Goal: Information Seeking & Learning: Understand process/instructions

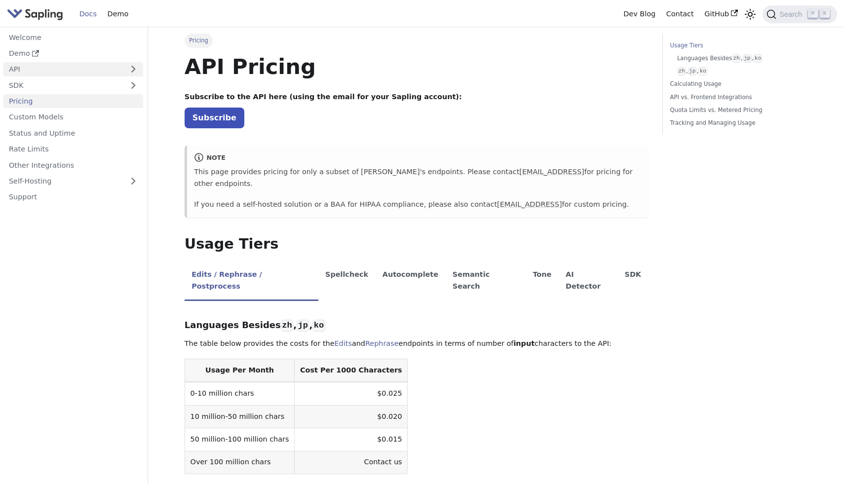
click at [59, 69] on link "API" at bounding box center [63, 69] width 120 height 14
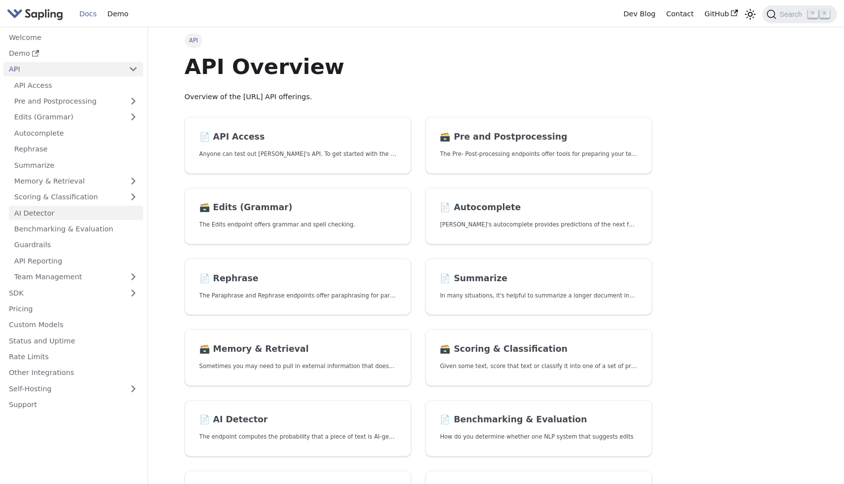
click at [88, 212] on link "AI Detector" at bounding box center [76, 213] width 134 height 14
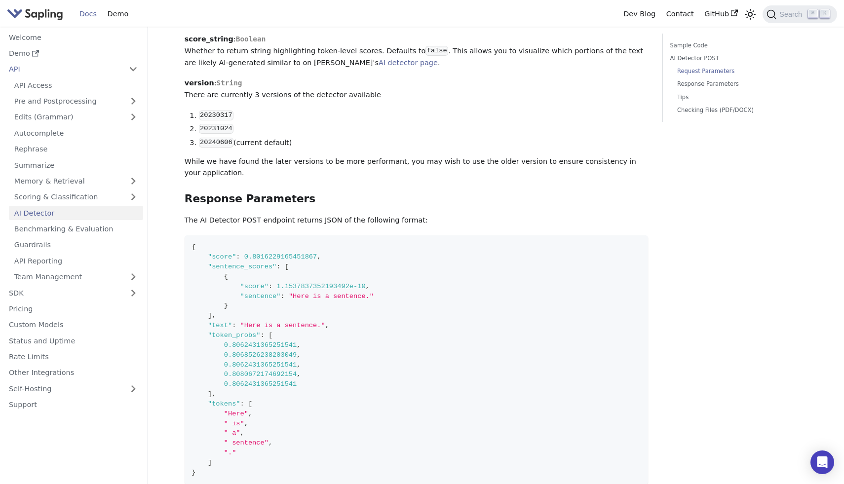
scroll to position [858, 0]
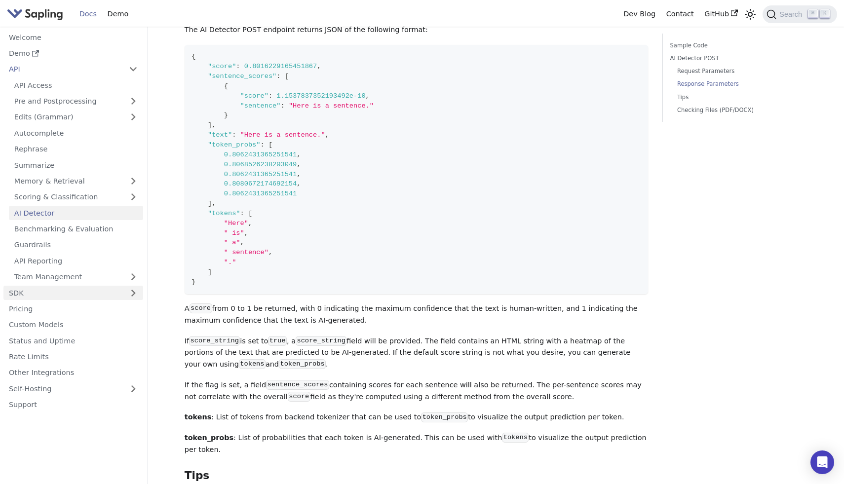
click at [60, 290] on link "SDK" at bounding box center [63, 293] width 120 height 14
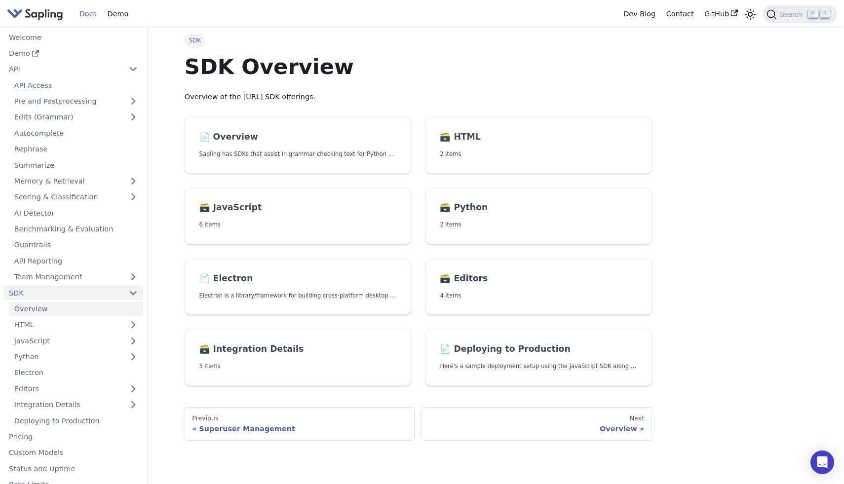
scroll to position [59, 0]
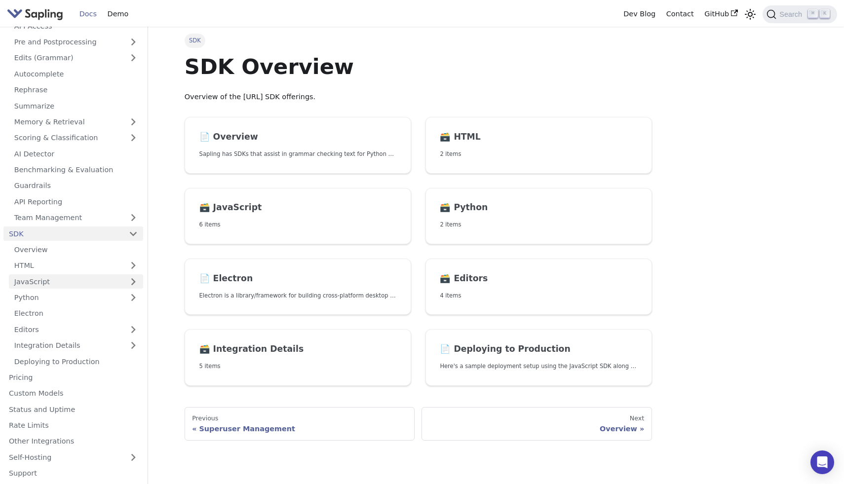
click at [82, 284] on link "JavaScript" at bounding box center [76, 281] width 134 height 14
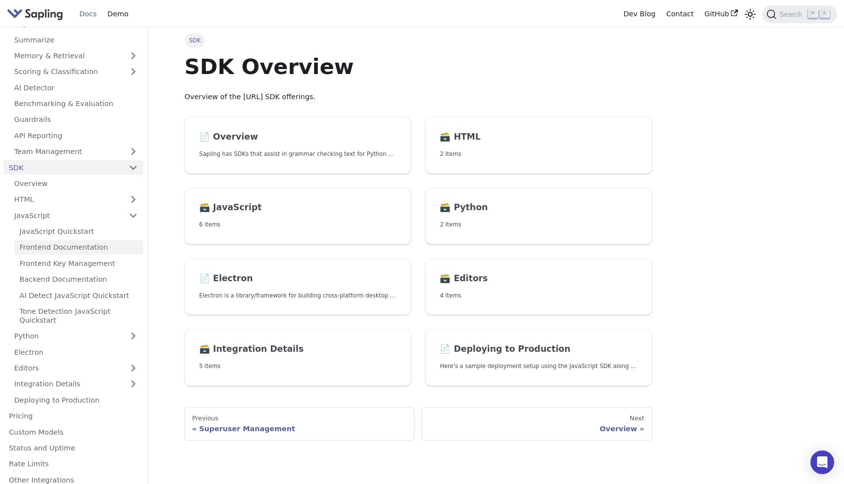
scroll to position [146, 0]
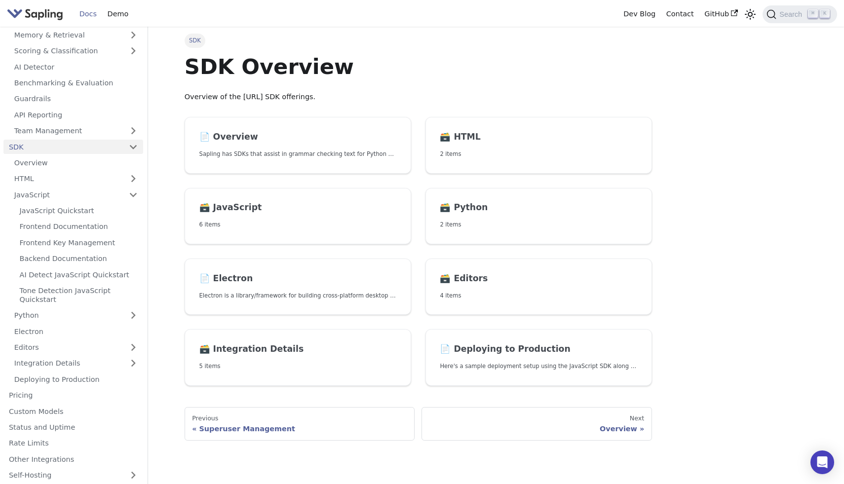
click at [87, 307] on ul "Overview HTML JavaScript JavaScript Quickstart Frontend Documentation Frontend …" at bounding box center [73, 271] width 140 height 231
click at [90, 315] on link "Python" at bounding box center [76, 316] width 134 height 14
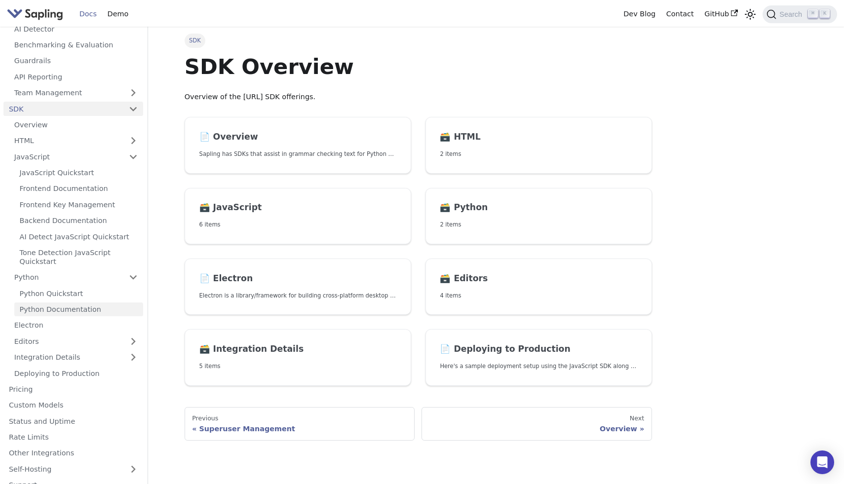
scroll to position [196, 0]
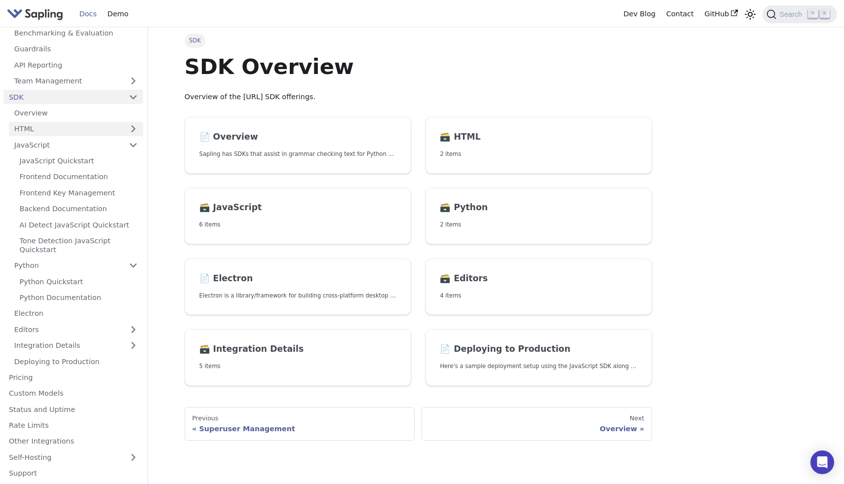
click at [67, 130] on link "HTML" at bounding box center [76, 129] width 134 height 14
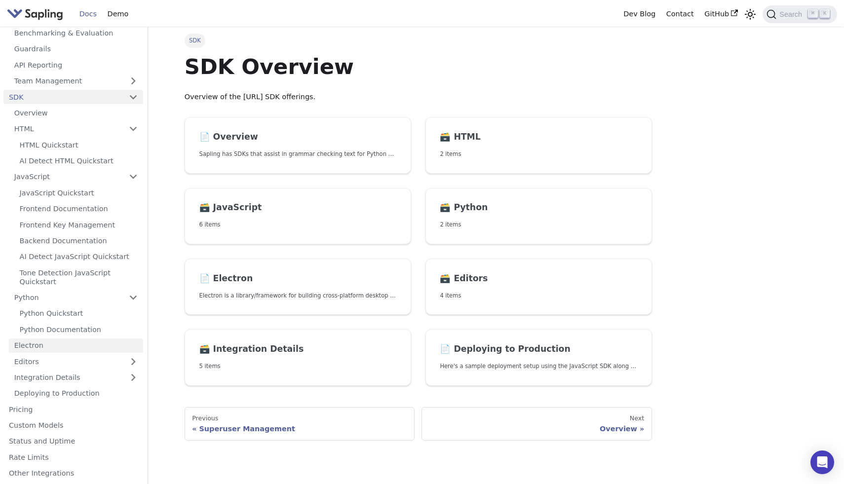
scroll to position [228, 0]
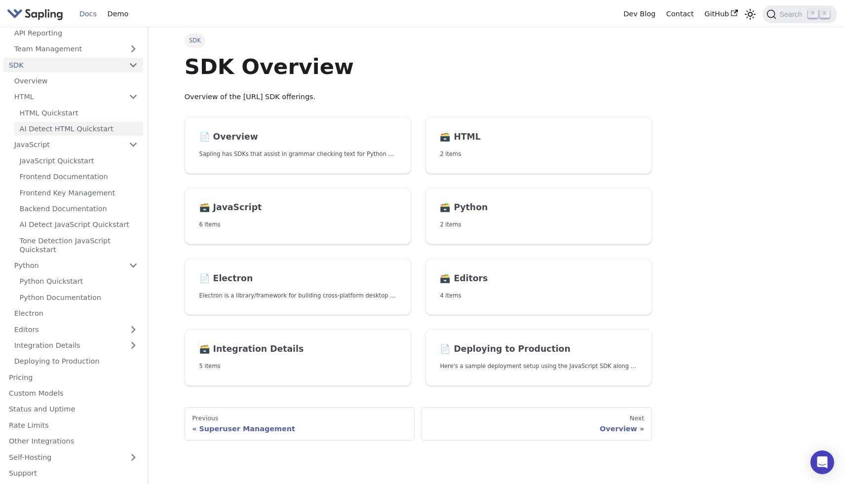
click at [85, 126] on link "AI Detect HTML Quickstart" at bounding box center [78, 129] width 129 height 14
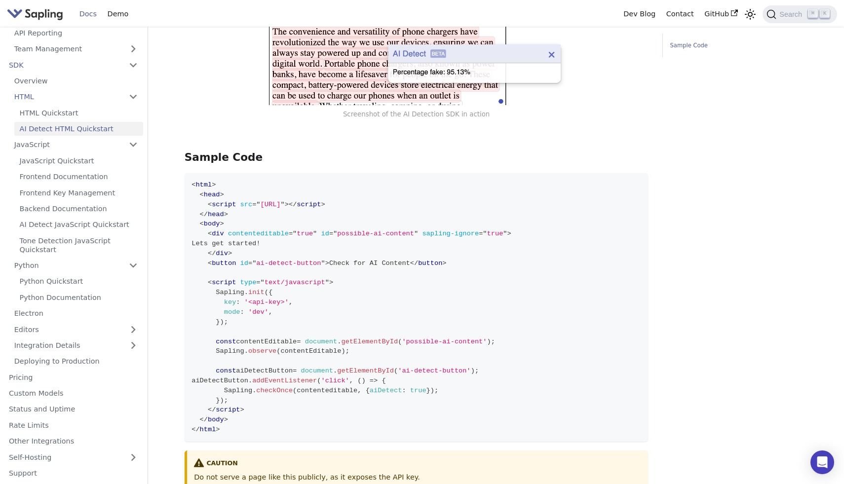
scroll to position [530, 0]
